Goal: Transaction & Acquisition: Purchase product/service

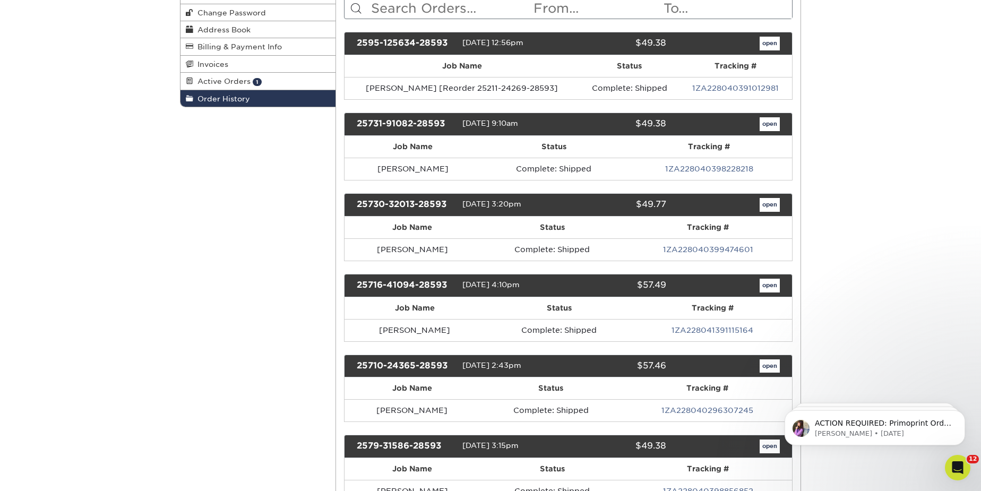
scroll to position [144, 0]
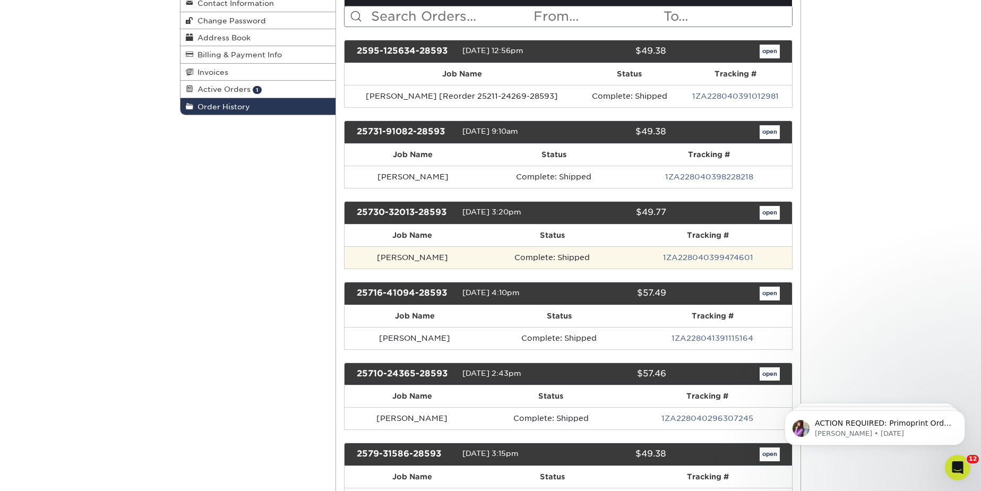
click at [464, 258] on td "Michael Wosyluk" at bounding box center [413, 257] width 136 height 22
click at [426, 255] on td "Michael Wosyluk" at bounding box center [413, 257] width 136 height 22
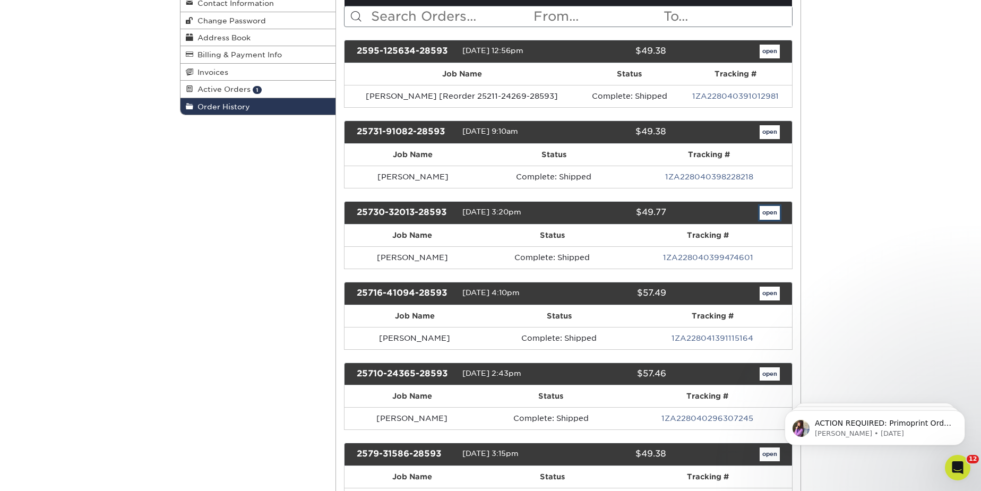
click at [769, 207] on link "open" at bounding box center [770, 213] width 20 height 14
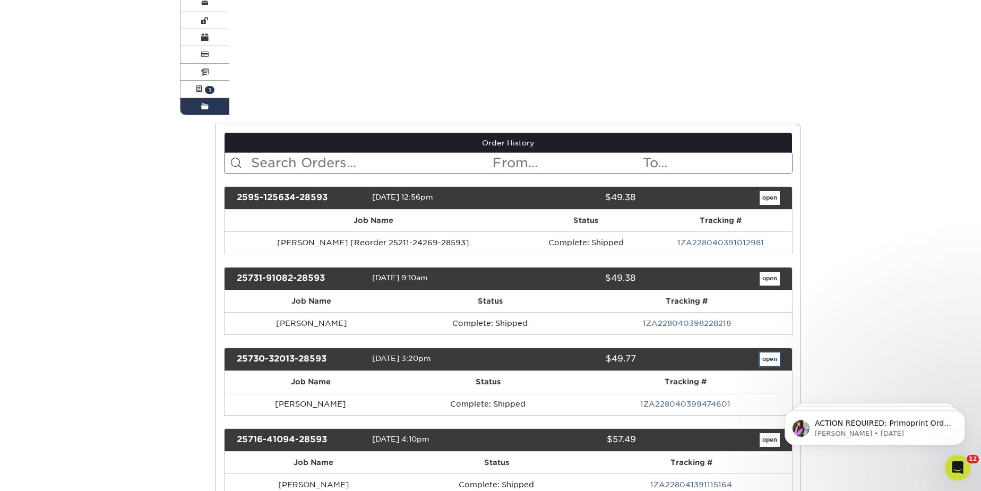
scroll to position [0, 0]
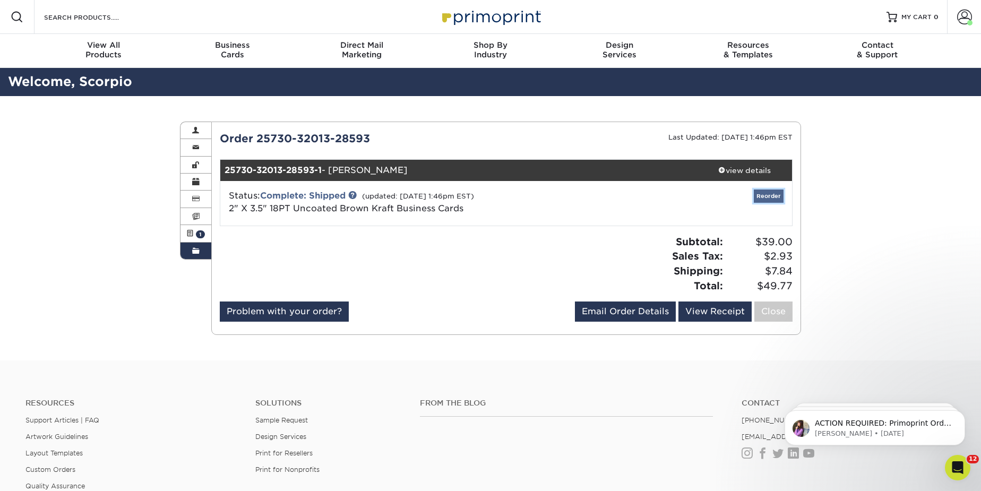
click at [773, 193] on link "Reorder" at bounding box center [769, 196] width 30 height 13
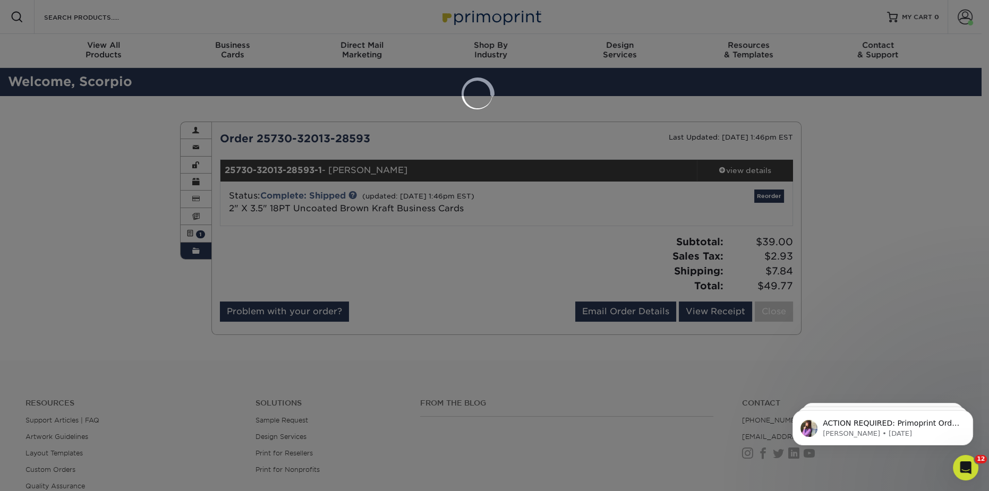
select select "112522"
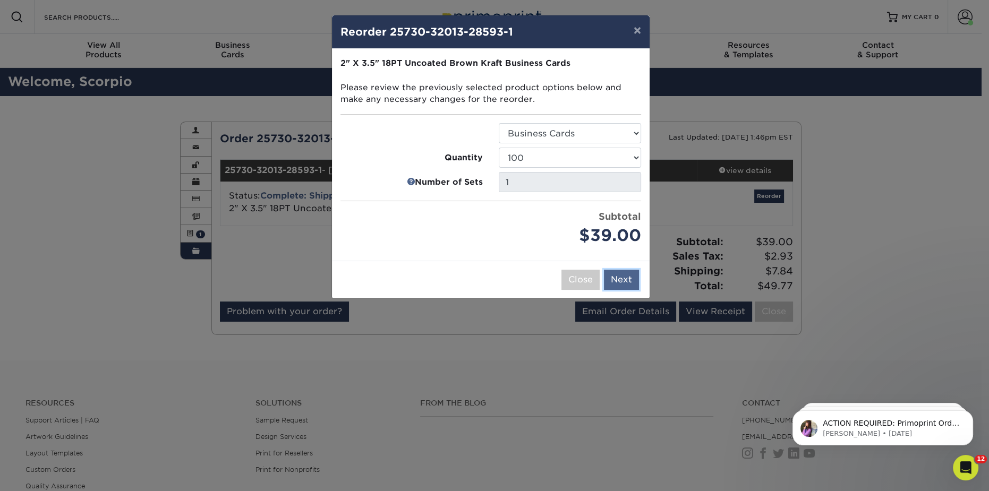
click at [619, 282] on button "Next" at bounding box center [621, 280] width 35 height 20
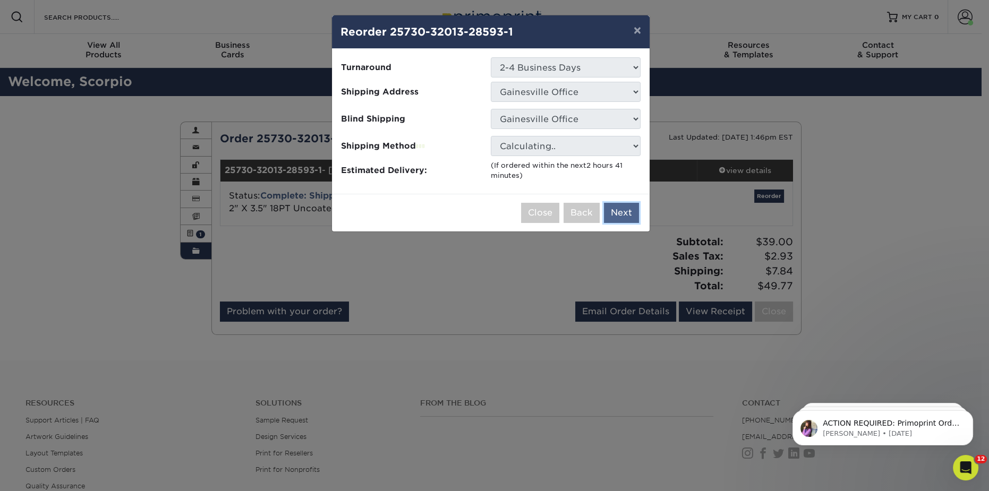
click at [619, 216] on button "Next" at bounding box center [621, 213] width 35 height 20
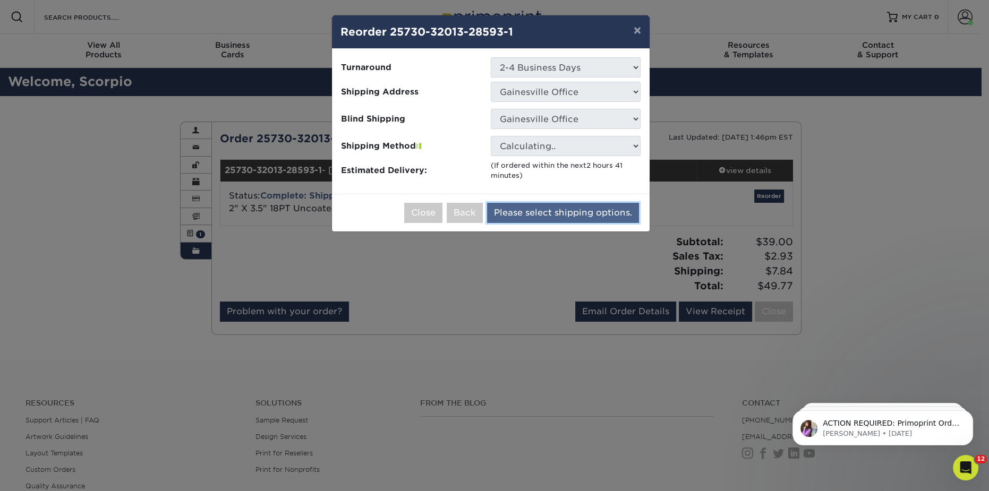
click at [582, 209] on button "Please select shipping options." at bounding box center [563, 213] width 152 height 20
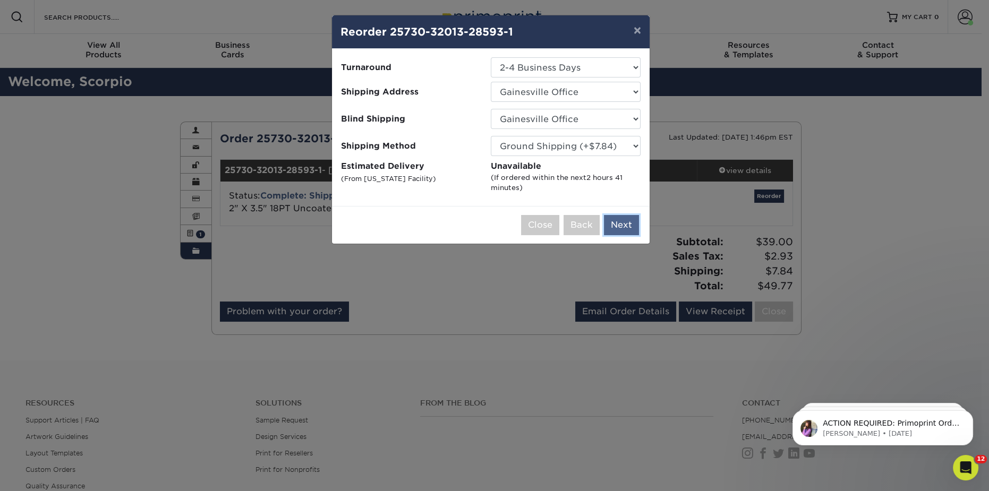
click at [610, 217] on button "Next" at bounding box center [621, 225] width 35 height 20
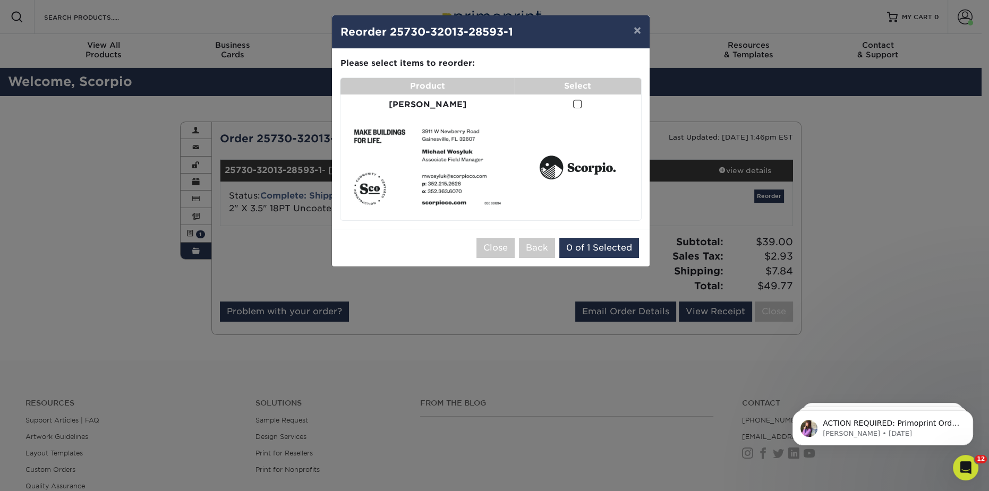
click at [569, 112] on td at bounding box center [577, 105] width 127 height 21
drag, startPoint x: 638, startPoint y: 27, endPoint x: 639, endPoint y: 36, distance: 8.6
click at [639, 29] on button "×" at bounding box center [637, 30] width 24 height 30
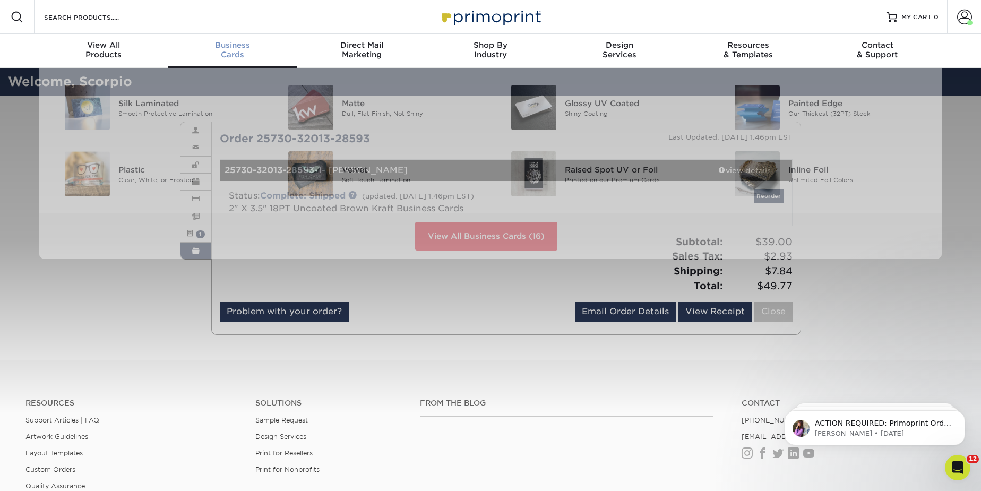
click at [244, 53] on div "Business Cards" at bounding box center [232, 49] width 129 height 19
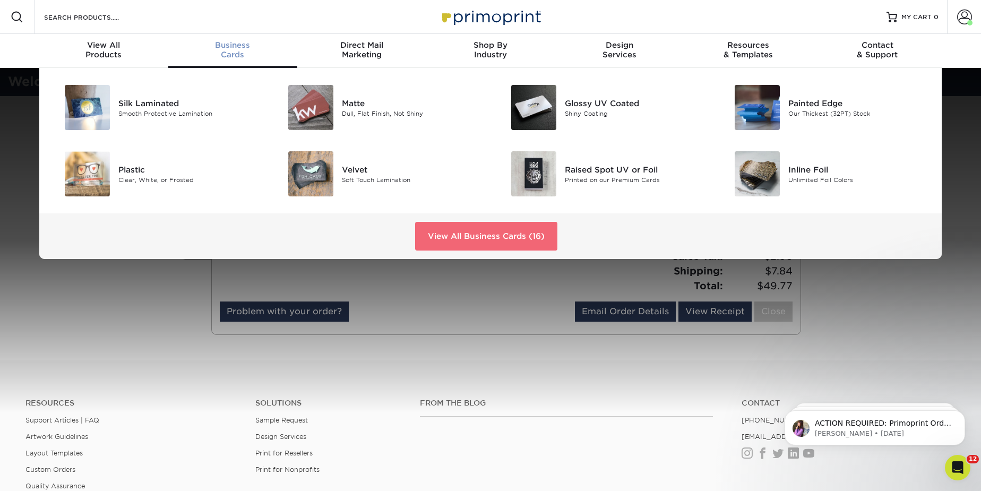
click at [444, 234] on link "View All Business Cards (16)" at bounding box center [486, 236] width 142 height 29
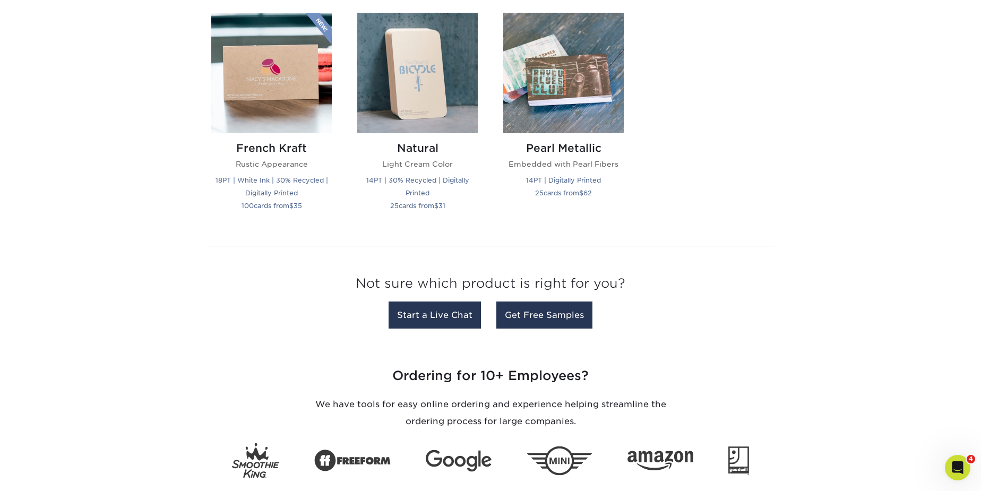
scroll to position [1007, 0]
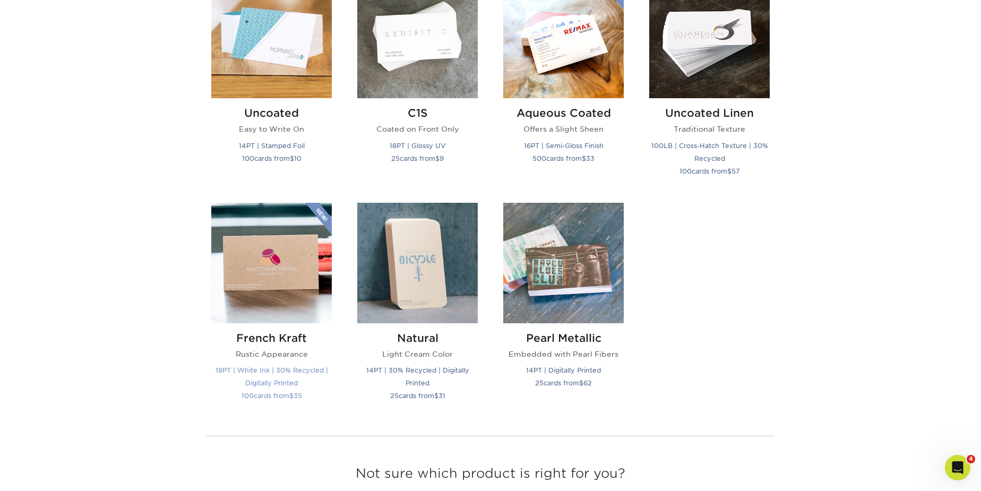
click at [322, 281] on img at bounding box center [271, 263] width 121 height 121
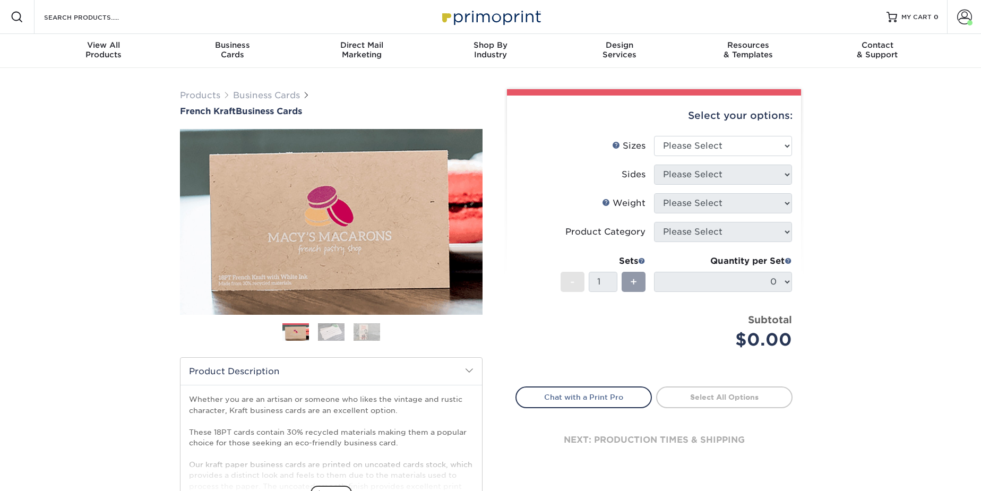
click at [733, 132] on div "Select your options:" at bounding box center [654, 116] width 277 height 40
click at [728, 145] on select "Please Select 1.5" x 3.5" - Mini 1.75" x 3.5" - Mini 2" x 2" - Square 2" x 3" -…" at bounding box center [723, 146] width 138 height 20
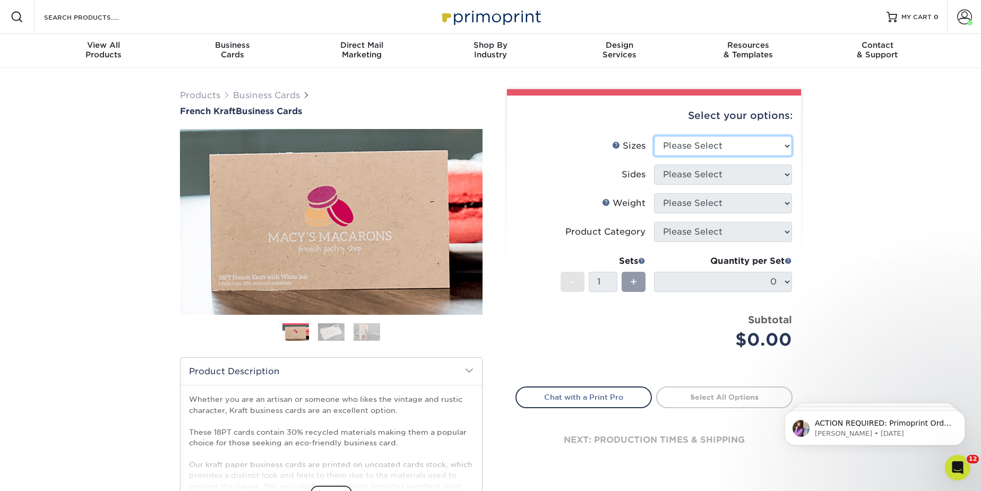
select select "2.00x3.50"
click at [654, 136] on select "Please Select 1.5" x 3.5" - Mini 1.75" x 3.5" - Mini 2" x 2" - Square 2" x 3" -…" at bounding box center [723, 146] width 138 height 20
click at [724, 176] on select "Please Select Print Both Sides Print Both Sides - White Mask Back Only Print Bo…" at bounding box center [723, 175] width 138 height 20
select select "13abbda7-1d64-4f25-8bb2-c179b224825d"
click at [654, 165] on select "Please Select Print Both Sides Print Both Sides - White Mask Back Only Print Bo…" at bounding box center [723, 175] width 138 height 20
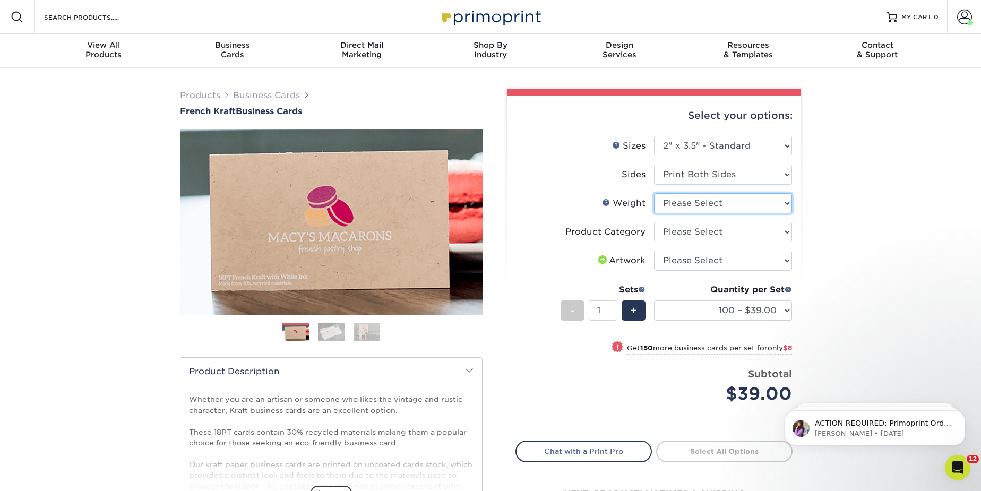
click at [747, 205] on select "Please Select 18PTUCKRAFT" at bounding box center [723, 203] width 138 height 20
select select "18PTUCKRAFT"
click at [654, 193] on select "Please Select 18PTUCKRAFT" at bounding box center [723, 203] width 138 height 20
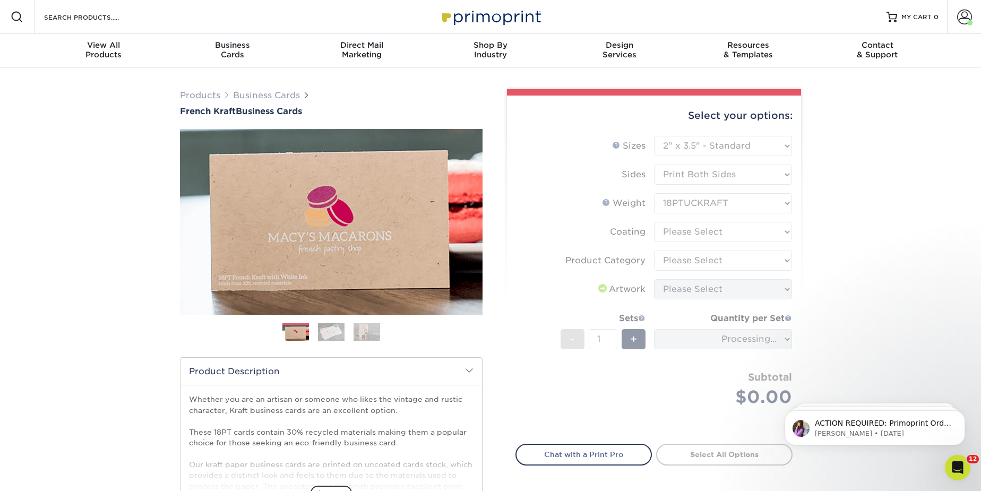
click at [732, 234] on form "Sizes Help Sizes Please Select 1.5" x 3.5" - Mini 1.75" x 3.5" - Mini 2" x 2" -…" at bounding box center [654, 284] width 277 height 296
click at [734, 233] on form "Sizes Help Sizes Please Select 1.5" x 3.5" - Mini 1.75" x 3.5" - Mini 2" x 2" -…" at bounding box center [654, 284] width 277 height 296
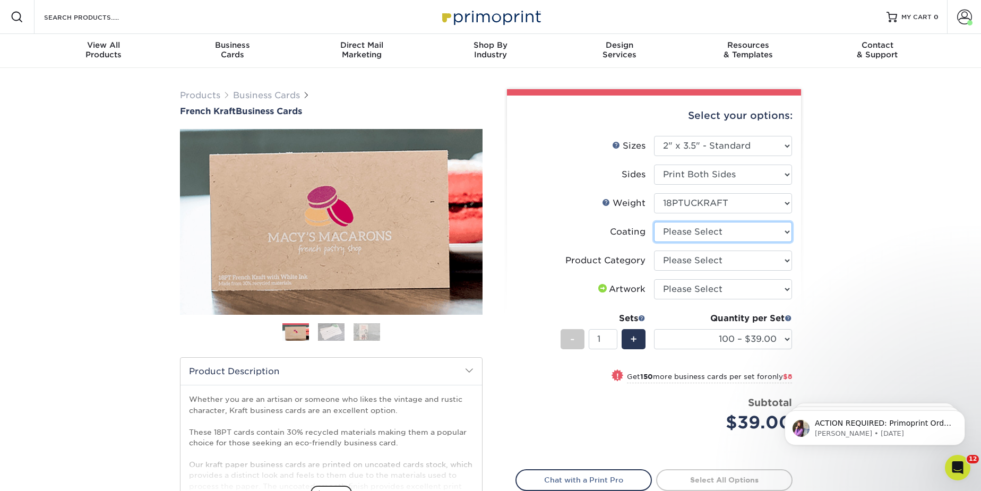
click at [735, 237] on select at bounding box center [723, 232] width 138 height 20
select select "3e7618de-abca-4bda-9f97-8b9129e913d8"
click at [654, 222] on select at bounding box center [723, 232] width 138 height 20
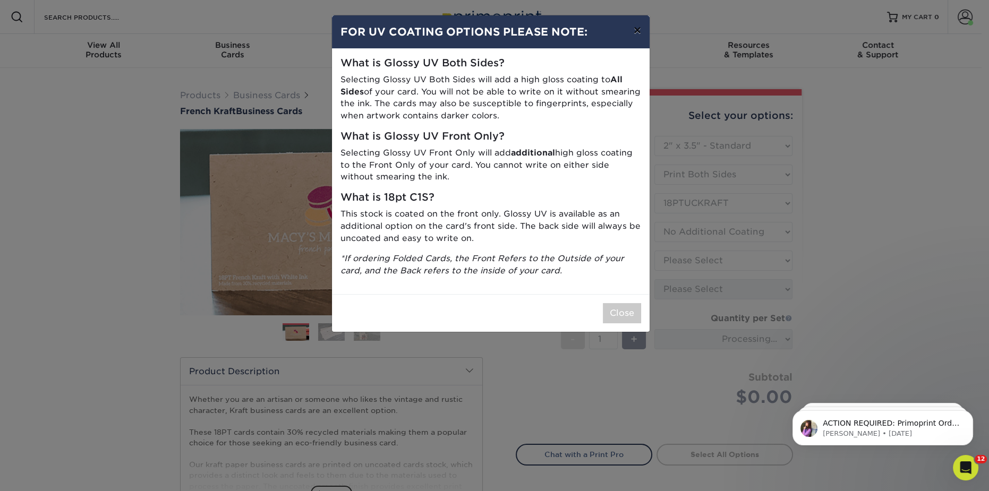
click at [635, 32] on button "×" at bounding box center [637, 30] width 24 height 30
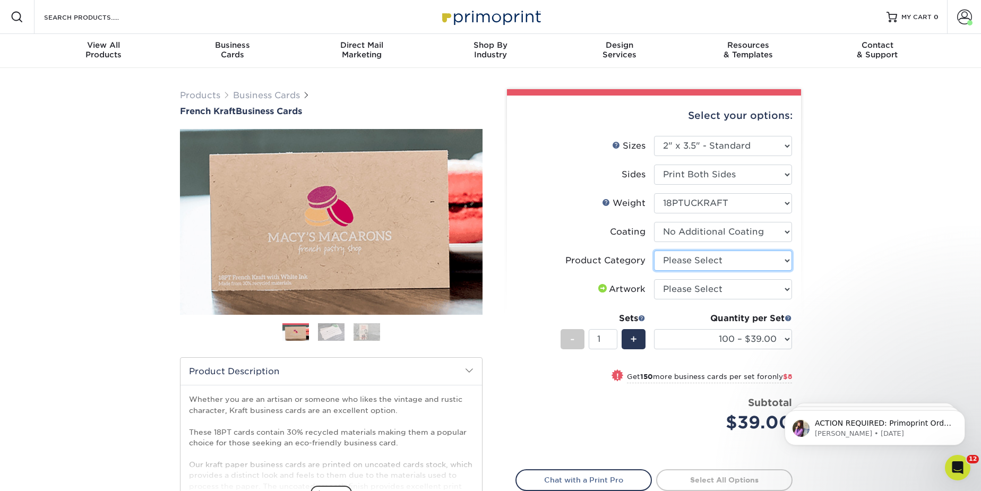
click at [726, 265] on select "Please Select Business Cards" at bounding box center [723, 261] width 138 height 20
select select "3b5148f1-0588-4f88-a218-97bcfdce65c1"
click at [654, 251] on select "Please Select Business Cards" at bounding box center [723, 261] width 138 height 20
click at [723, 289] on select "Please Select I will upload files I need a design - $100" at bounding box center [723, 289] width 138 height 20
select select "upload"
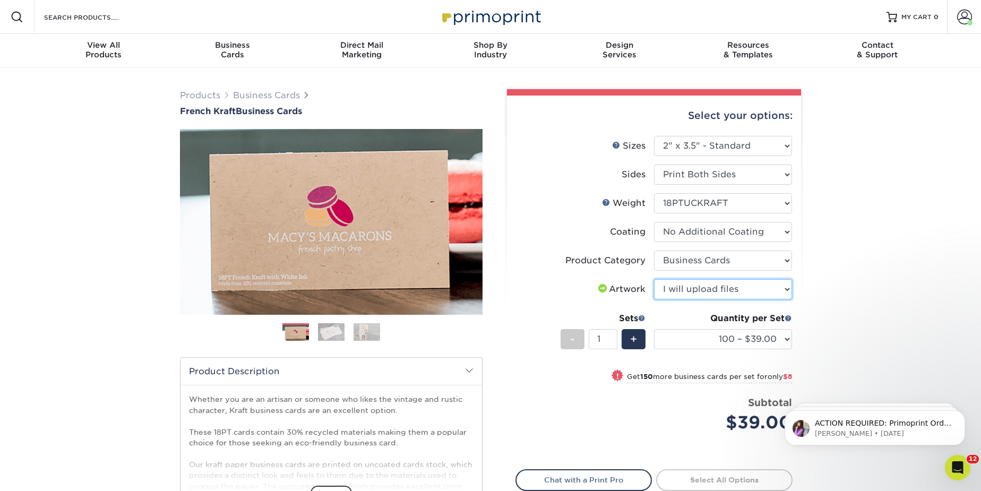
click at [654, 279] on select "Please Select I will upload files I need a design - $100" at bounding box center [723, 289] width 138 height 20
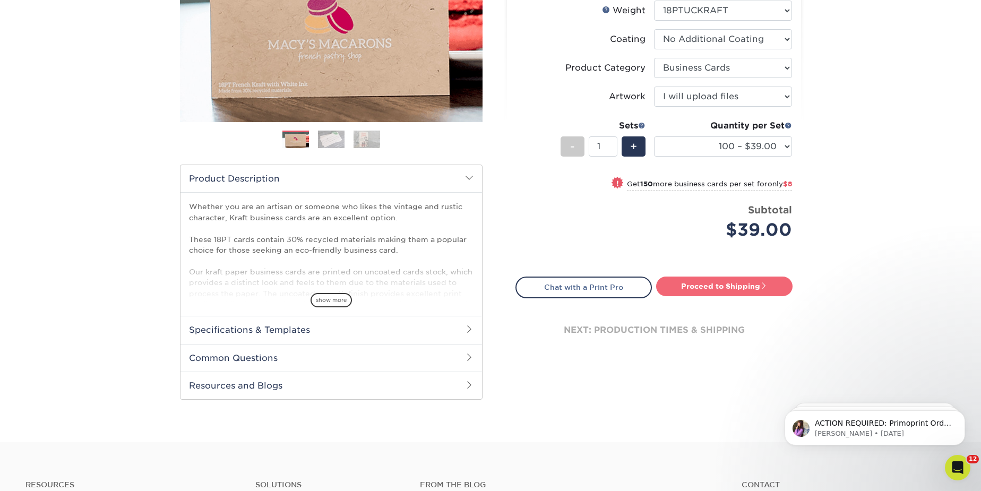
click at [705, 292] on link "Proceed to Shipping" at bounding box center [724, 286] width 136 height 19
type input "Set 1"
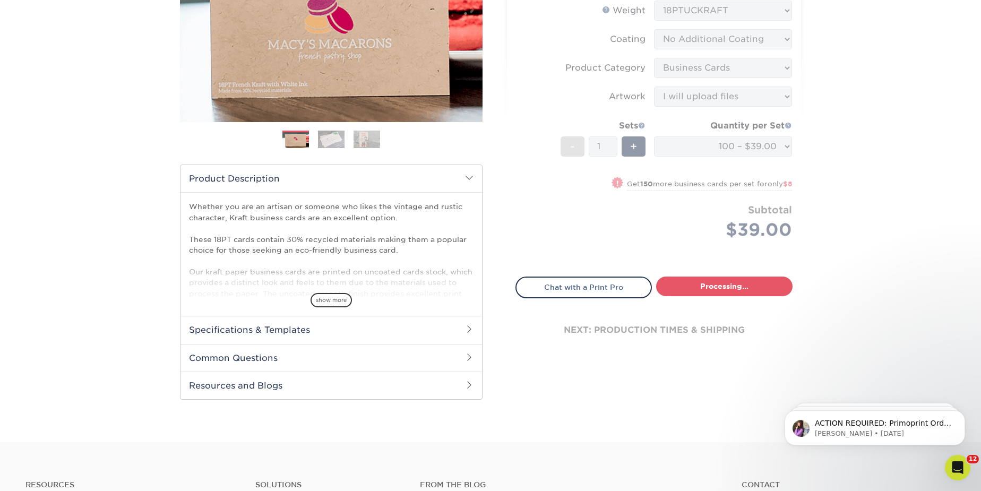
select select "ab7cdb96-f649-47a4-825f-c4b0024e9de3"
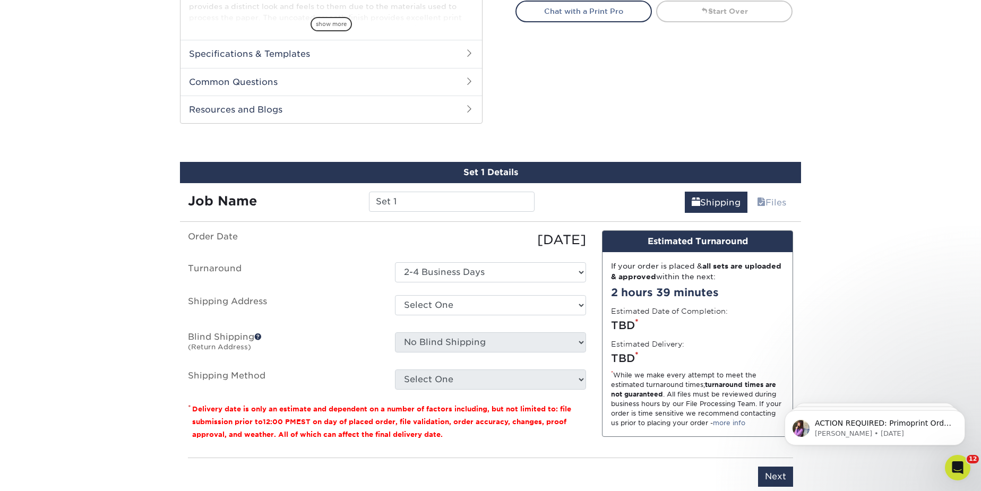
scroll to position [539, 0]
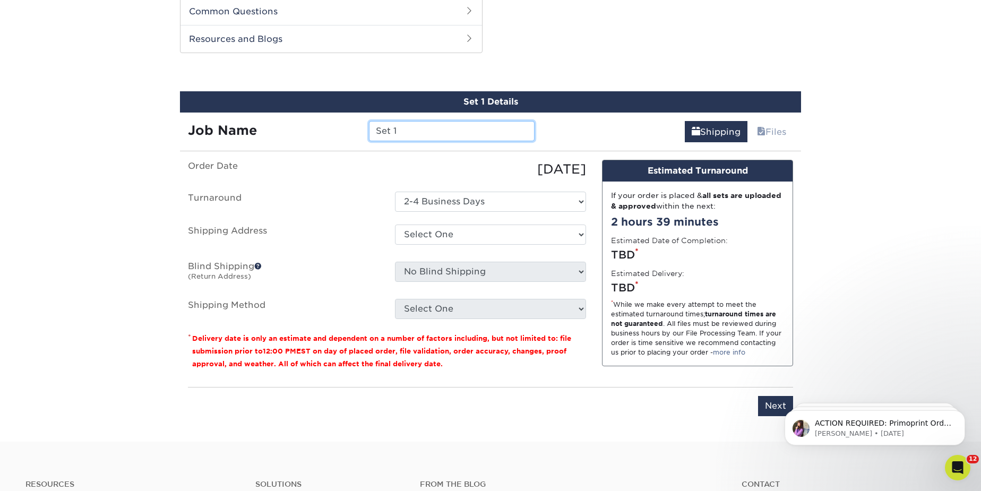
click at [429, 132] on input "Set 1" at bounding box center [451, 131] width 165 height 20
click at [431, 133] on input "Set 1" at bounding box center [451, 131] width 165 height 20
click at [432, 131] on input "Set 1" at bounding box center [451, 131] width 165 height 20
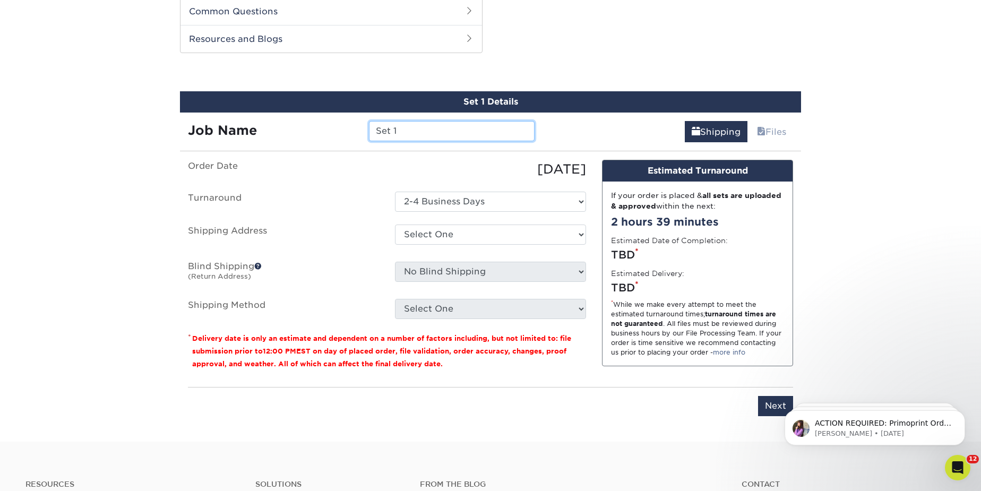
click at [432, 131] on input "Set 1" at bounding box center [451, 131] width 165 height 20
paste input "Michael Wosyluk"
type input "Michael Wosyluk"
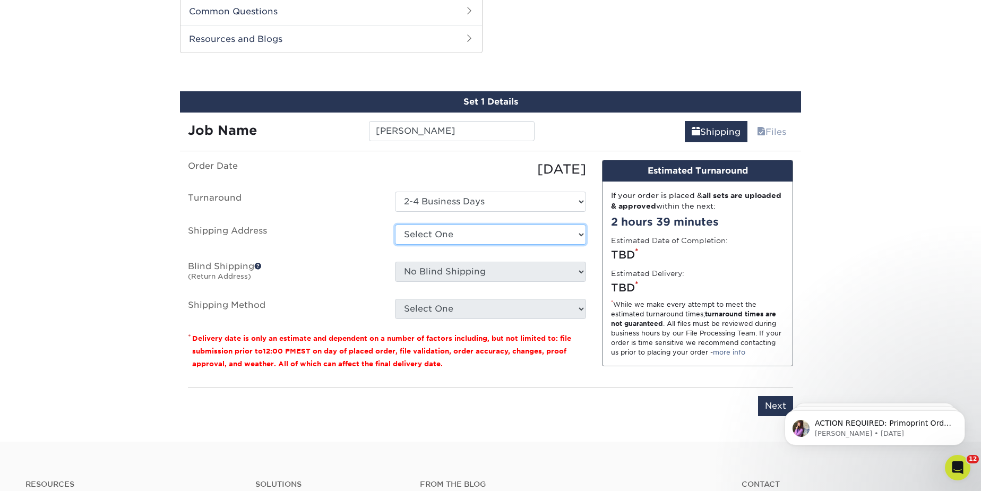
click at [499, 238] on select "Select One Gainesville Office Hunter Folsom Jacksonville Office Nick Panzica Ho…" at bounding box center [490, 235] width 191 height 20
click at [497, 238] on select "Select One Gainesville Office Hunter Folsom Jacksonville Office Nick Panzica Ho…" at bounding box center [490, 235] width 191 height 20
select select "112522"
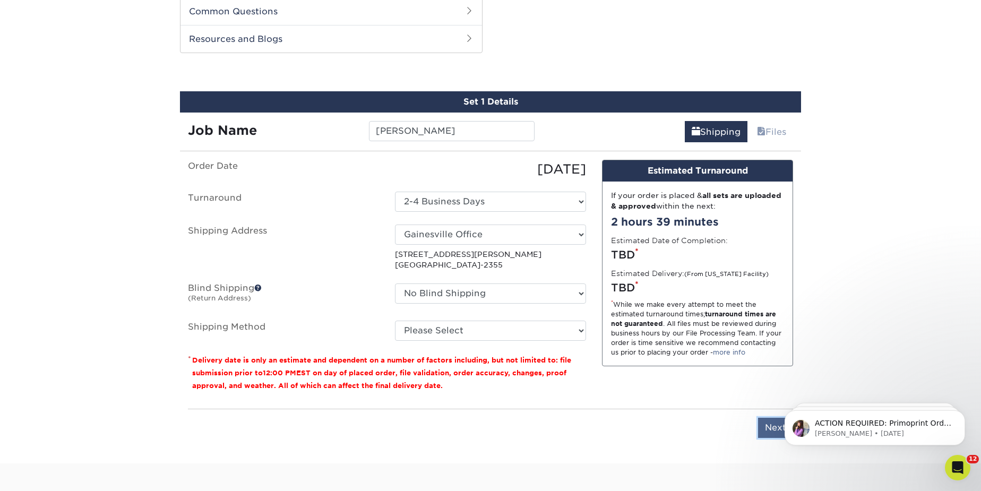
click at [764, 427] on input "Next" at bounding box center [775, 428] width 35 height 20
type input "Next"
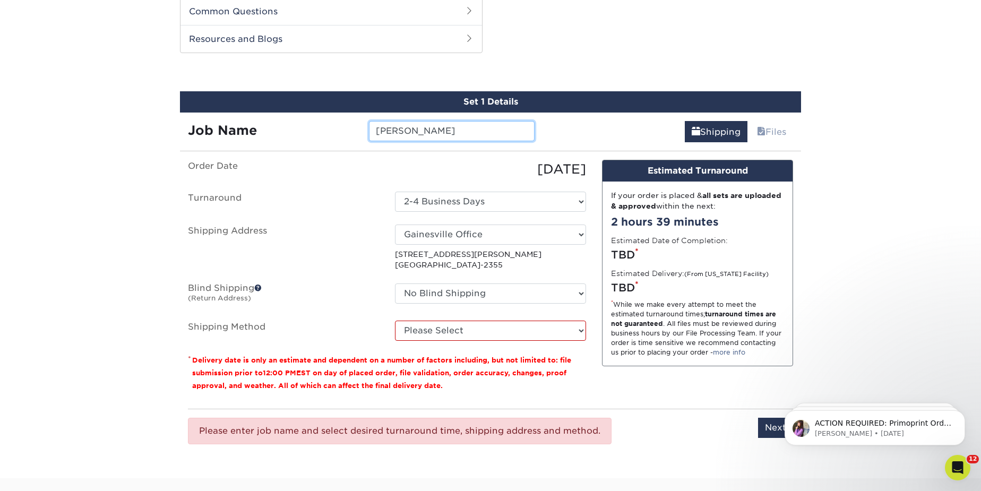
click at [374, 129] on input "Michael Wosyluk" at bounding box center [451, 131] width 165 height 20
type input "Michael Wosyluk"
click at [493, 336] on select "Please Select Ground Shipping (+$7.84) 2 Day Air Shipping (+$16.16) 3 Day Shipp…" at bounding box center [490, 331] width 191 height 20
select select "03"
click at [395, 321] on select "Please Select Ground Shipping (+$7.84) 2 Day Air Shipping (+$16.16) 3 Day Shipp…" at bounding box center [490, 331] width 191 height 20
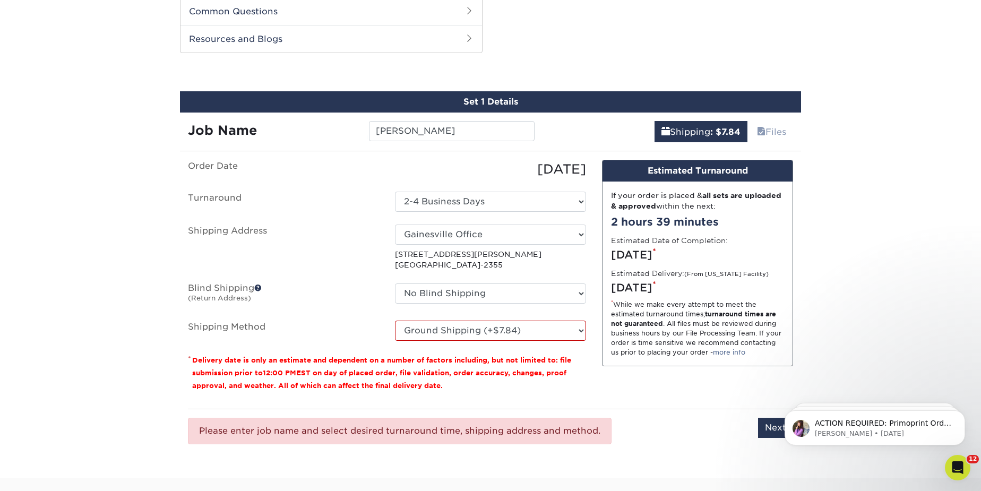
click at [777, 421] on body "ACTION REQUIRED: Primoprint Order 25731-91082-28593 Thank you for placing your …" at bounding box center [875, 425] width 204 height 66
click at [769, 429] on html "ACTION REQUIRED: Primoprint Order 25731-91082-28593 Thank you for placing your …" at bounding box center [875, 425] width 212 height 74
click at [410, 135] on input "Michael Wosyluk" at bounding box center [451, 131] width 165 height 20
click at [471, 121] on input "Michael Wosyluk" at bounding box center [451, 131] width 165 height 20
click at [379, 132] on input "Michael Wosyluk" at bounding box center [451, 131] width 165 height 20
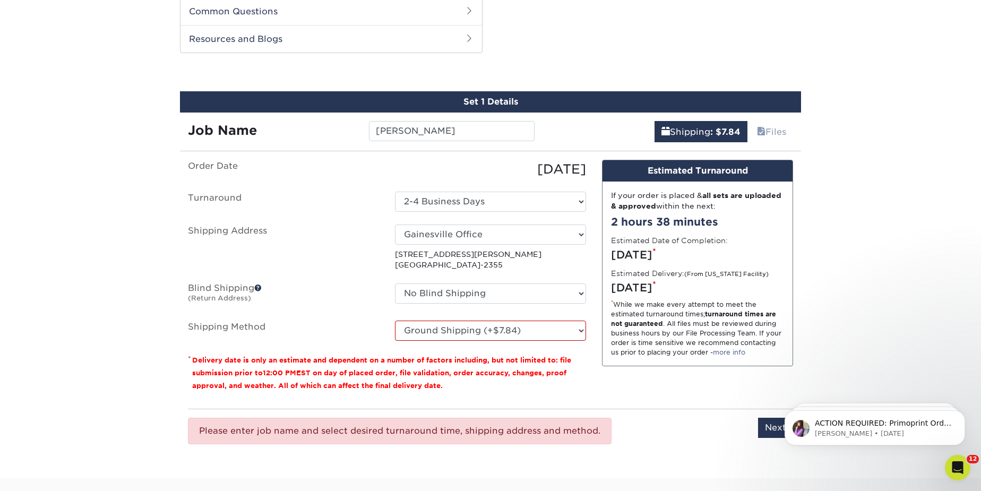
click at [774, 426] on body "ACTION REQUIRED: Primoprint Order 25731-91082-28593 Thank you for placing your …" at bounding box center [875, 425] width 204 height 66
click at [752, 427] on div "Please enter job name and select desired turnaround time, shipping address and …" at bounding box center [490, 431] width 605 height 44
click at [767, 423] on input "Next" at bounding box center [775, 428] width 35 height 20
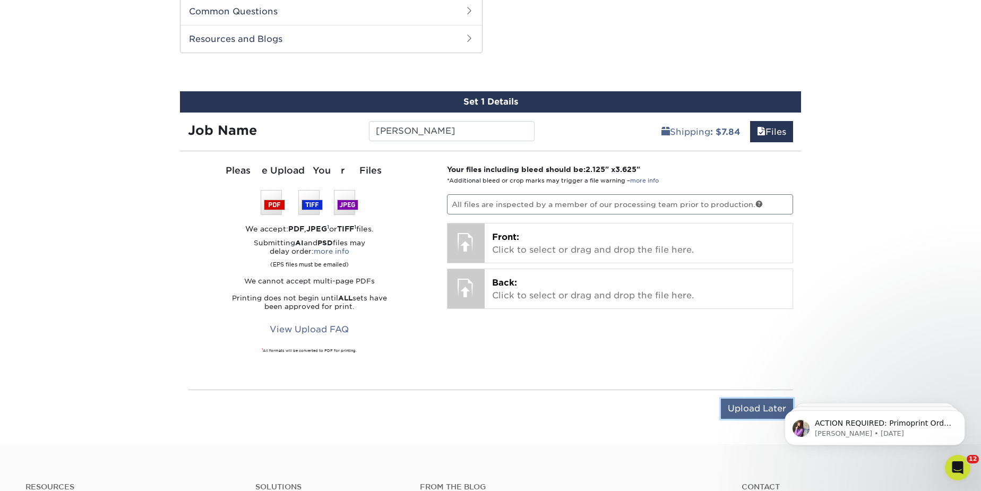
click at [738, 404] on input "Upload Later" at bounding box center [757, 409] width 72 height 20
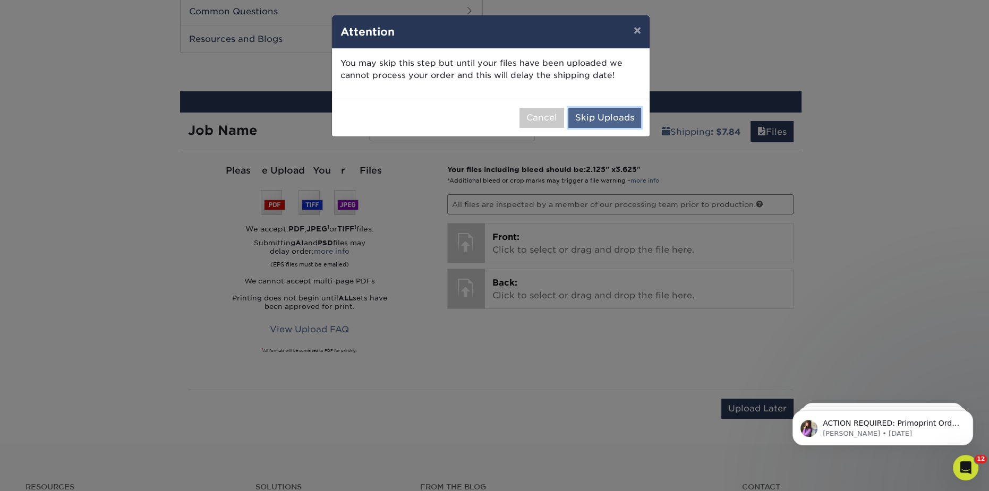
click at [598, 114] on button "Skip Uploads" at bounding box center [604, 118] width 73 height 20
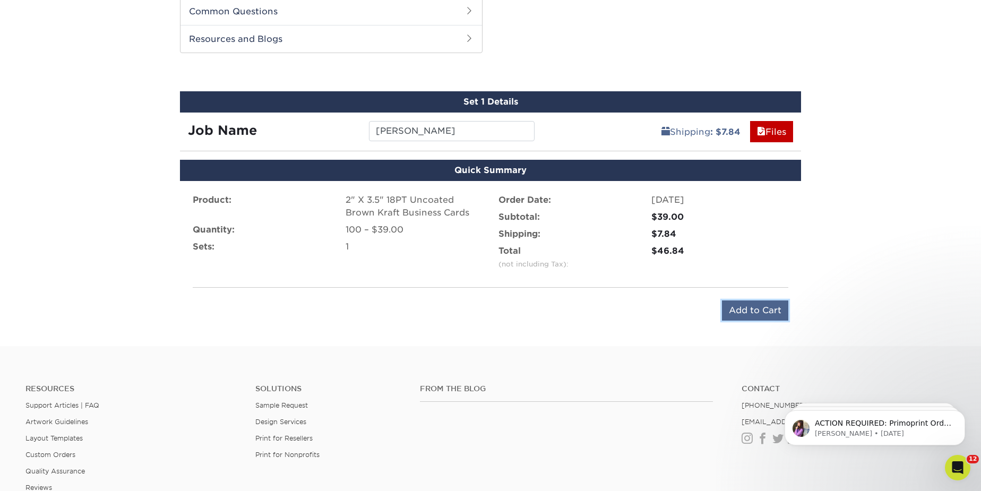
click at [761, 308] on input "Add to Cart" at bounding box center [755, 311] width 66 height 20
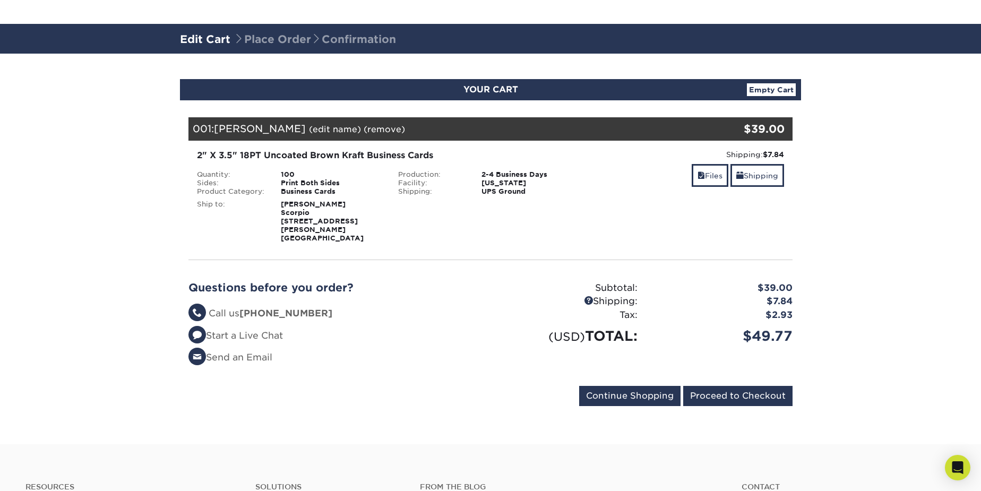
scroll to position [96, 0]
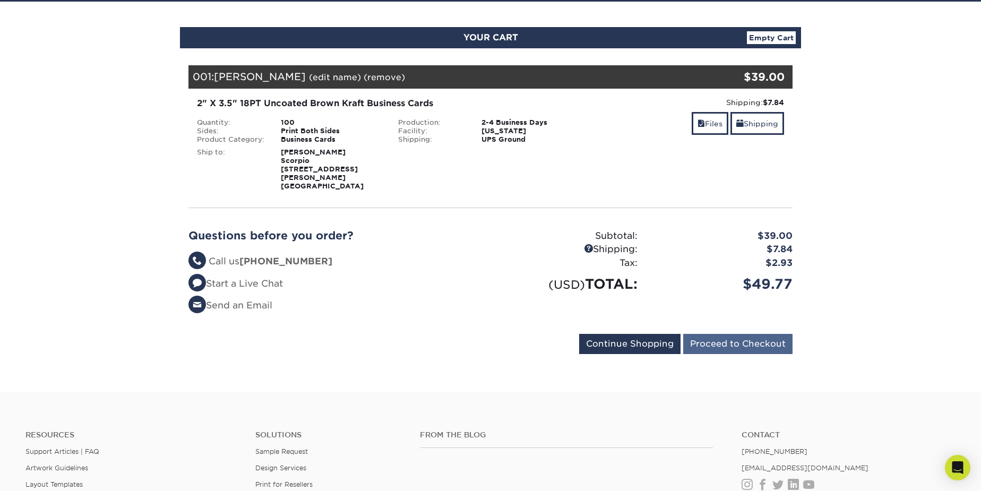
drag, startPoint x: 749, startPoint y: 322, endPoint x: 739, endPoint y: 336, distance: 17.1
click at [748, 324] on div "Your Cart is Empty View Account Active Orders Order History Contact Us Business…" at bounding box center [490, 211] width 604 height 293
click at [739, 336] on input "Proceed to Checkout" at bounding box center [737, 344] width 109 height 20
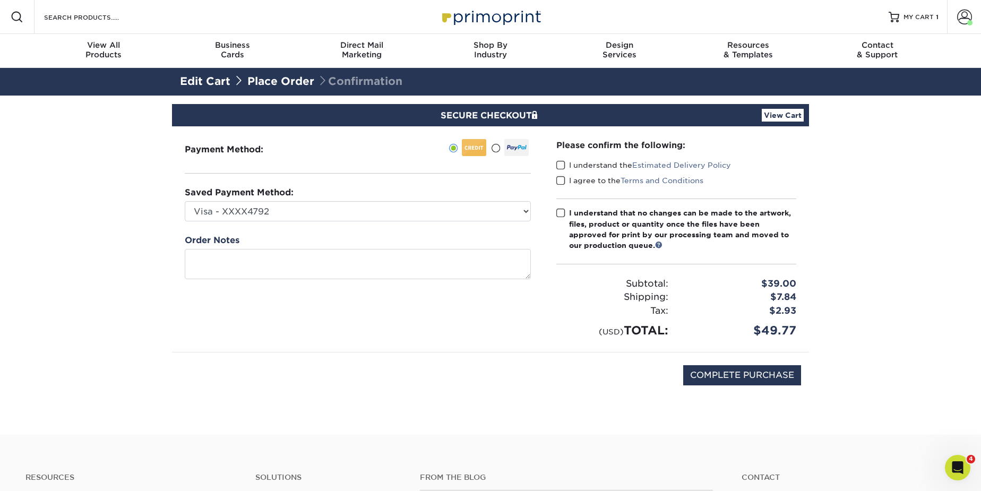
click at [356, 199] on div "Saved Payment Method: Visa - XXXX4792 Visa - XXXX5126 Visa - XXXX6562 Visa - XX…" at bounding box center [358, 203] width 346 height 35
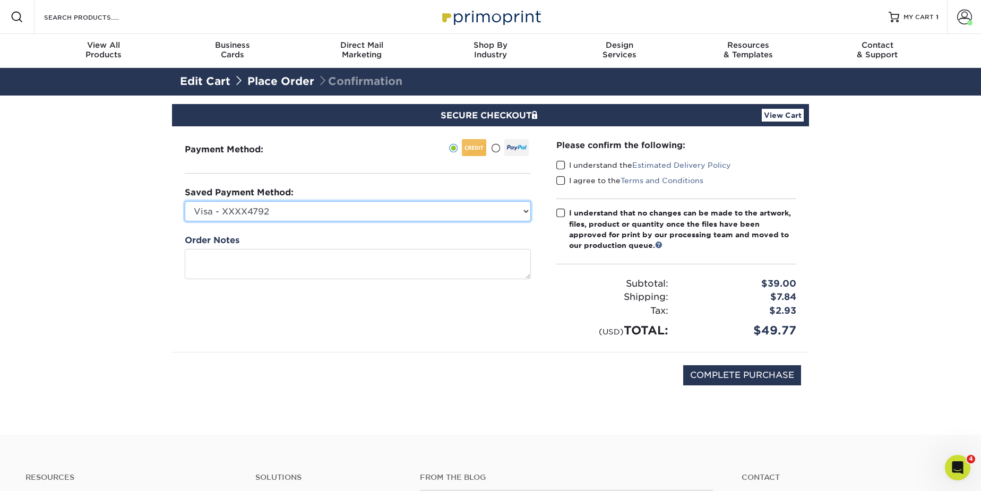
click at [357, 211] on select "Visa - XXXX4792 Visa - XXXX5126 Visa - XXXX6562 Visa - XXXX8990 Visa - XXXX7950…" at bounding box center [358, 211] width 346 height 20
select select "74114"
click at [185, 201] on select "Visa - XXXX4792 Visa - XXXX5126 Visa - XXXX6562 Visa - XXXX8990 Visa - XXXX7950…" at bounding box center [358, 211] width 346 height 20
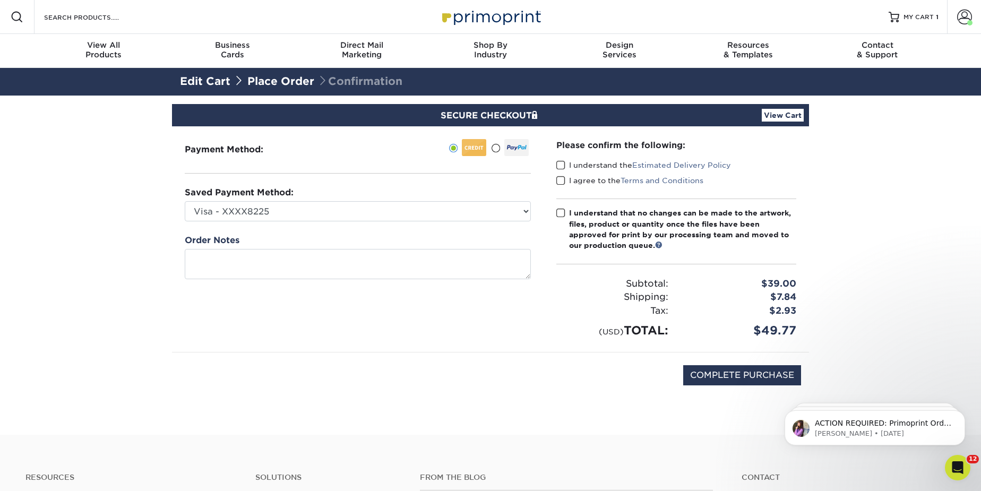
click at [561, 165] on span at bounding box center [560, 165] width 9 height 10
click at [0, 0] on input "I understand the Estimated Delivery Policy" at bounding box center [0, 0] width 0 height 0
click at [558, 184] on span at bounding box center [560, 181] width 9 height 10
click at [0, 0] on input "I agree to the Terms and Conditions" at bounding box center [0, 0] width 0 height 0
click at [560, 213] on span at bounding box center [560, 213] width 9 height 10
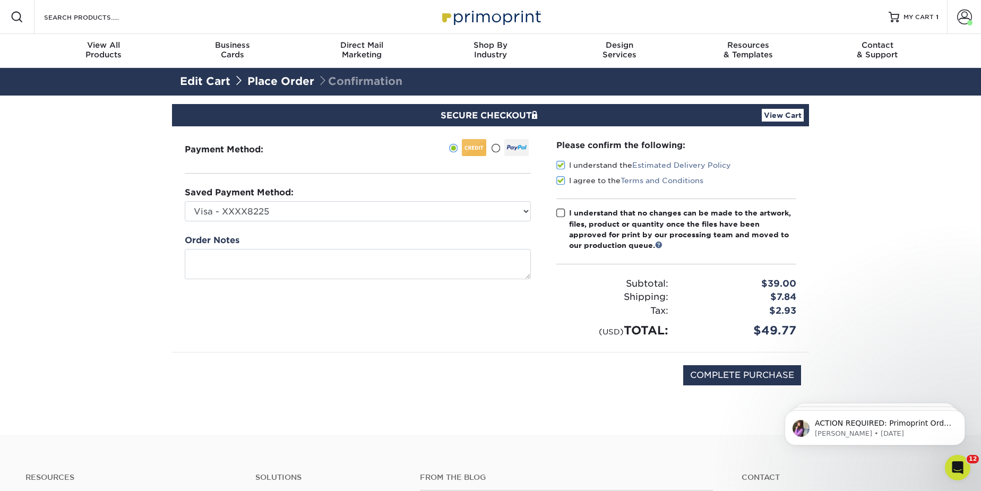
click at [0, 0] on input "I understand that no changes can be made to the artwork, files, product or quan…" at bounding box center [0, 0] width 0 height 0
click at [735, 375] on input "COMPLETE PURCHASE" at bounding box center [742, 375] width 118 height 20
type input "PROCESSING, PLEASE WAIT..."
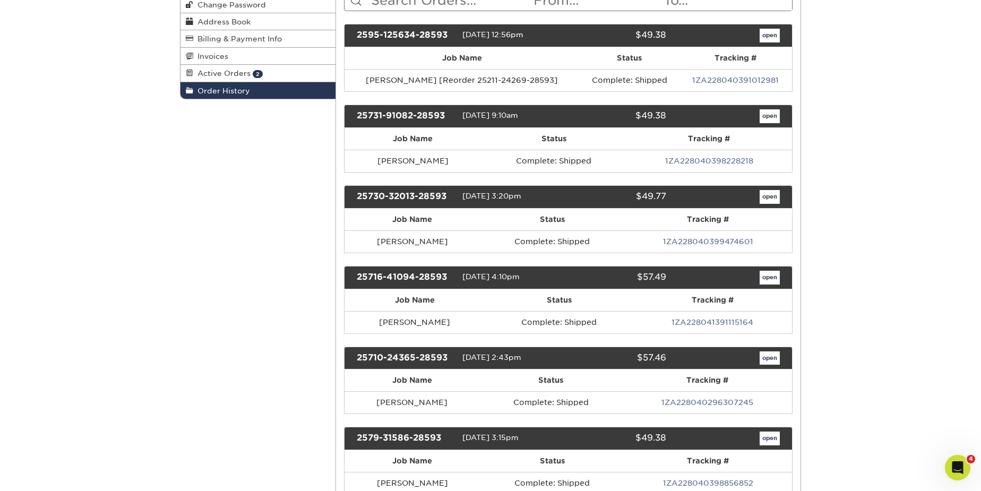
scroll to position [144, 0]
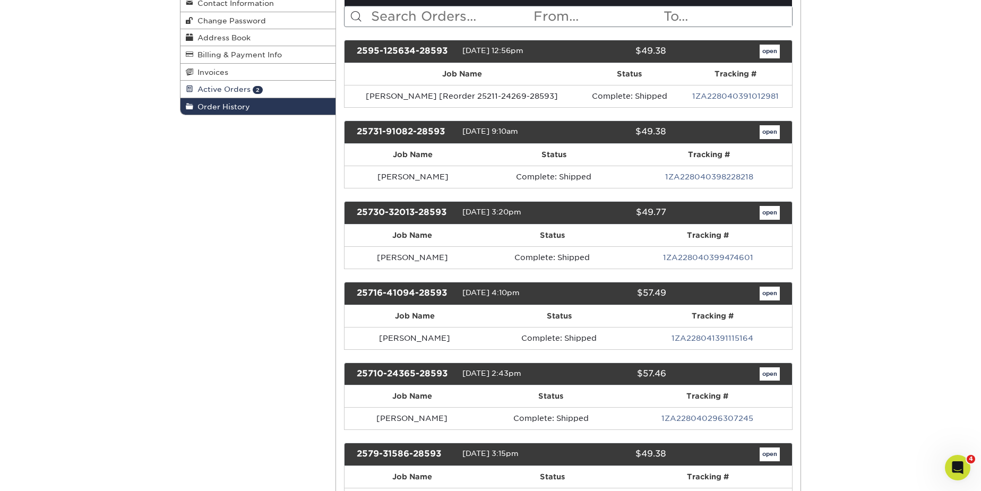
click at [234, 87] on span "Active Orders" at bounding box center [221, 89] width 57 height 8
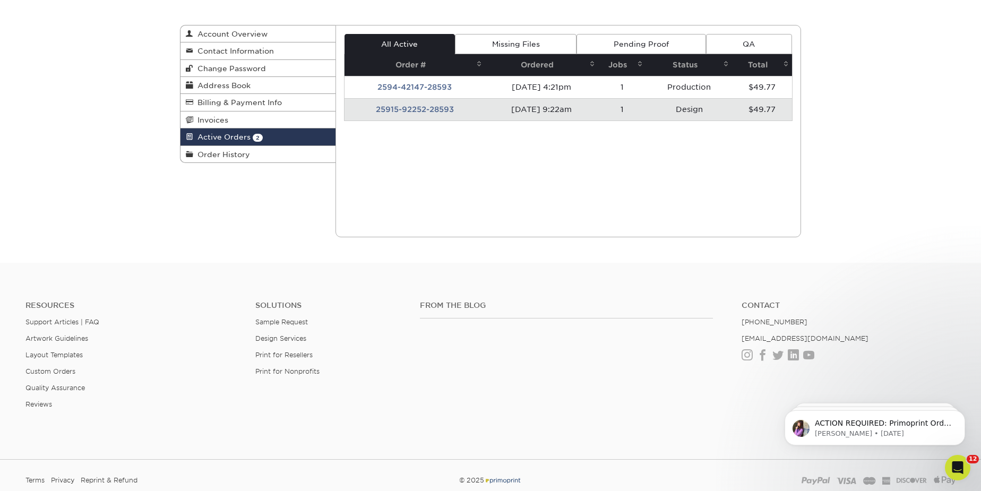
scroll to position [96, 0]
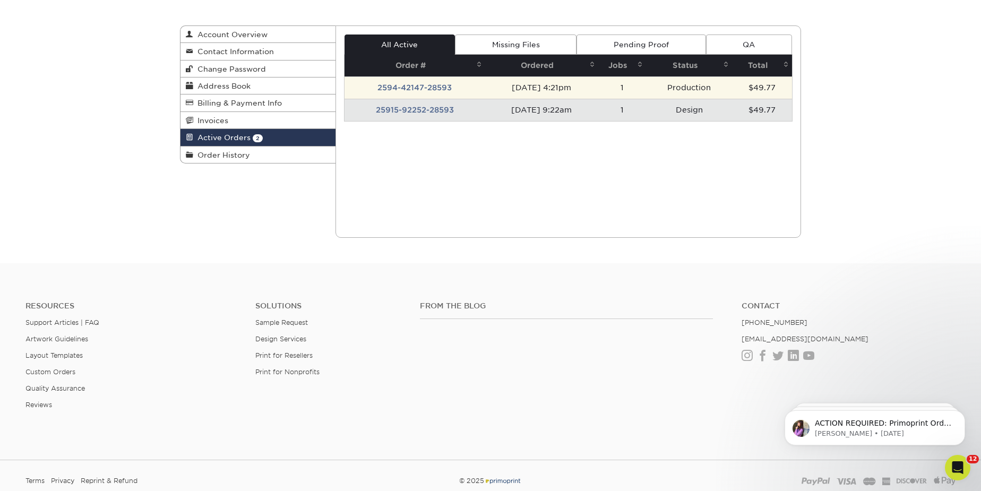
click at [417, 85] on td "2594-42147-28593" at bounding box center [415, 87] width 141 height 22
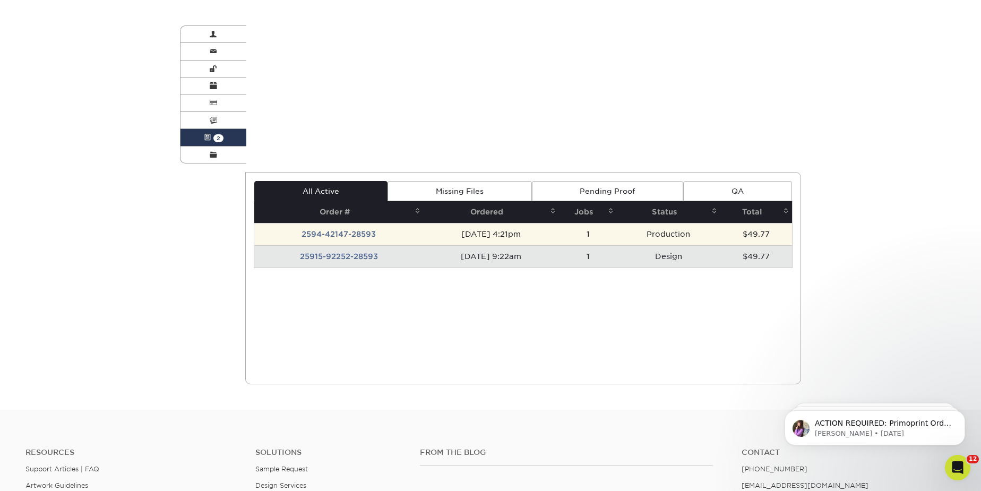
scroll to position [0, 0]
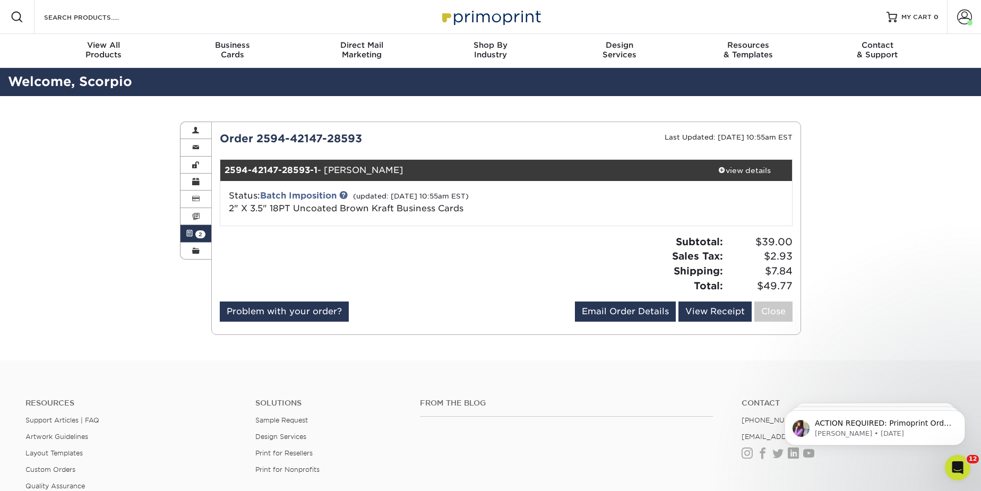
click at [191, 229] on span at bounding box center [189, 233] width 7 height 8
